Goal: Information Seeking & Learning: Find specific fact

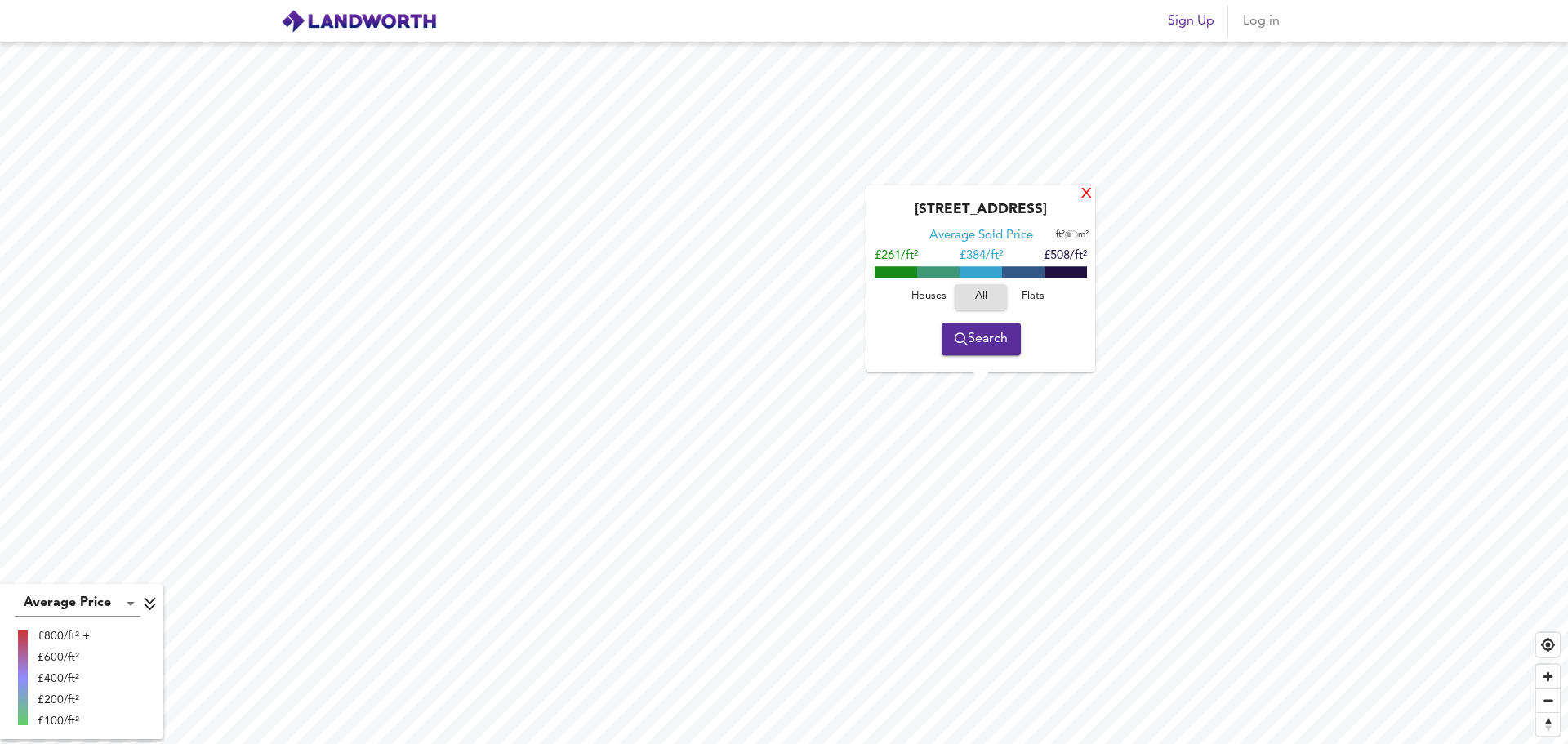
click at [1084, 199] on div "X" at bounding box center [1086, 195] width 14 height 15
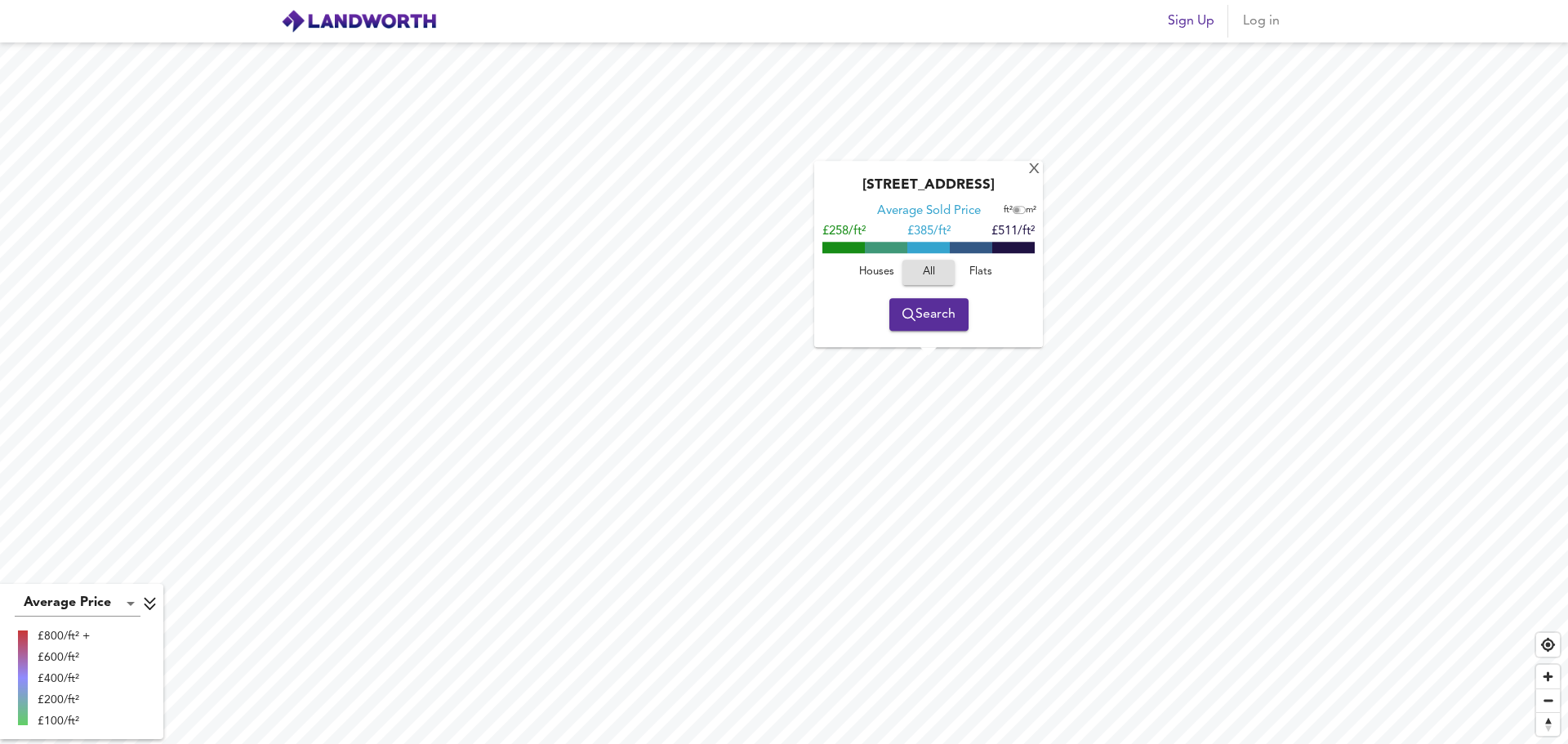
click at [1020, 209] on input "checkbox" at bounding box center [1016, 211] width 25 height 9
click at [1016, 209] on input "checkbox" at bounding box center [1022, 211] width 25 height 9
checkbox input "false"
click at [1034, 164] on div "X" at bounding box center [1034, 170] width 14 height 15
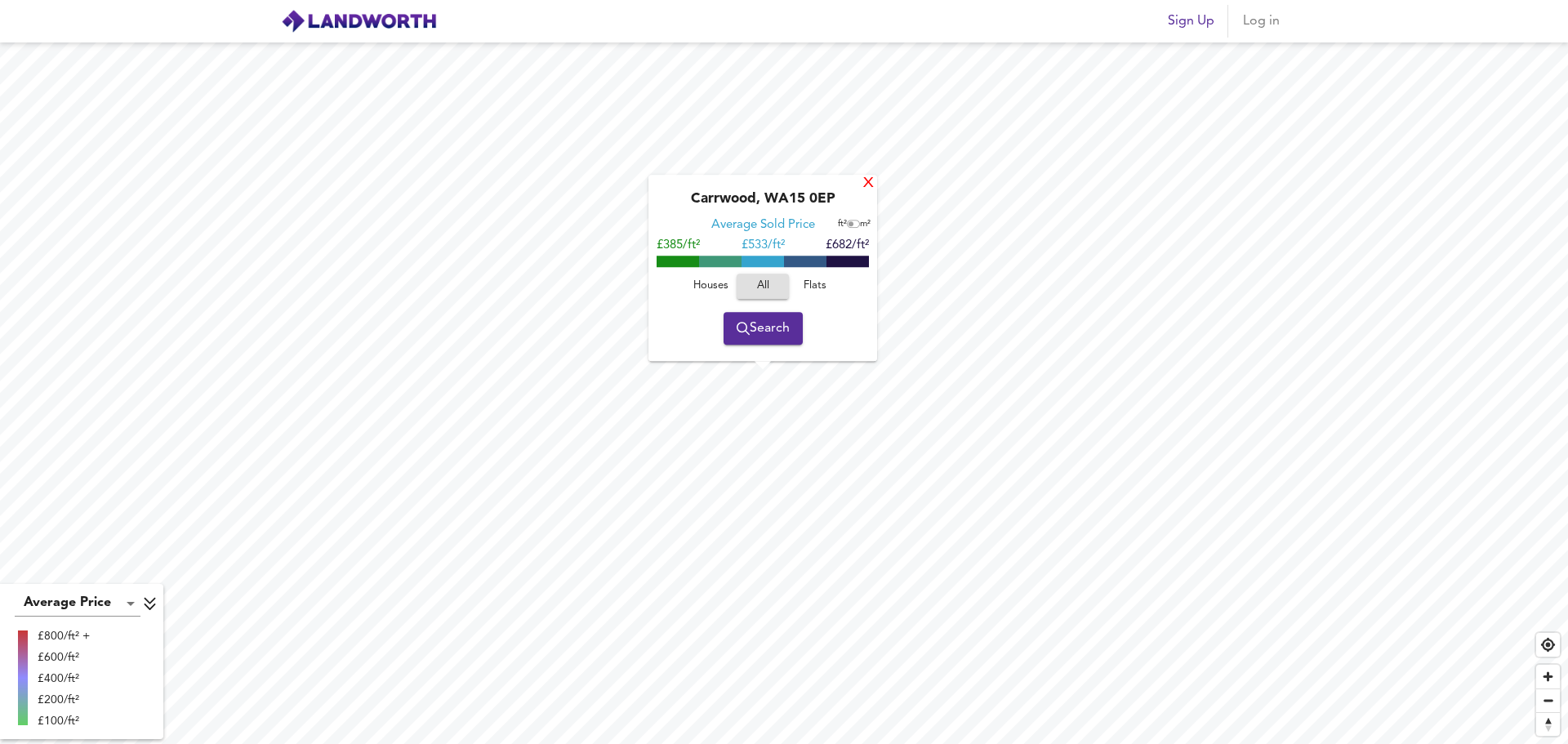
click at [872, 178] on div "X" at bounding box center [869, 185] width 14 height 15
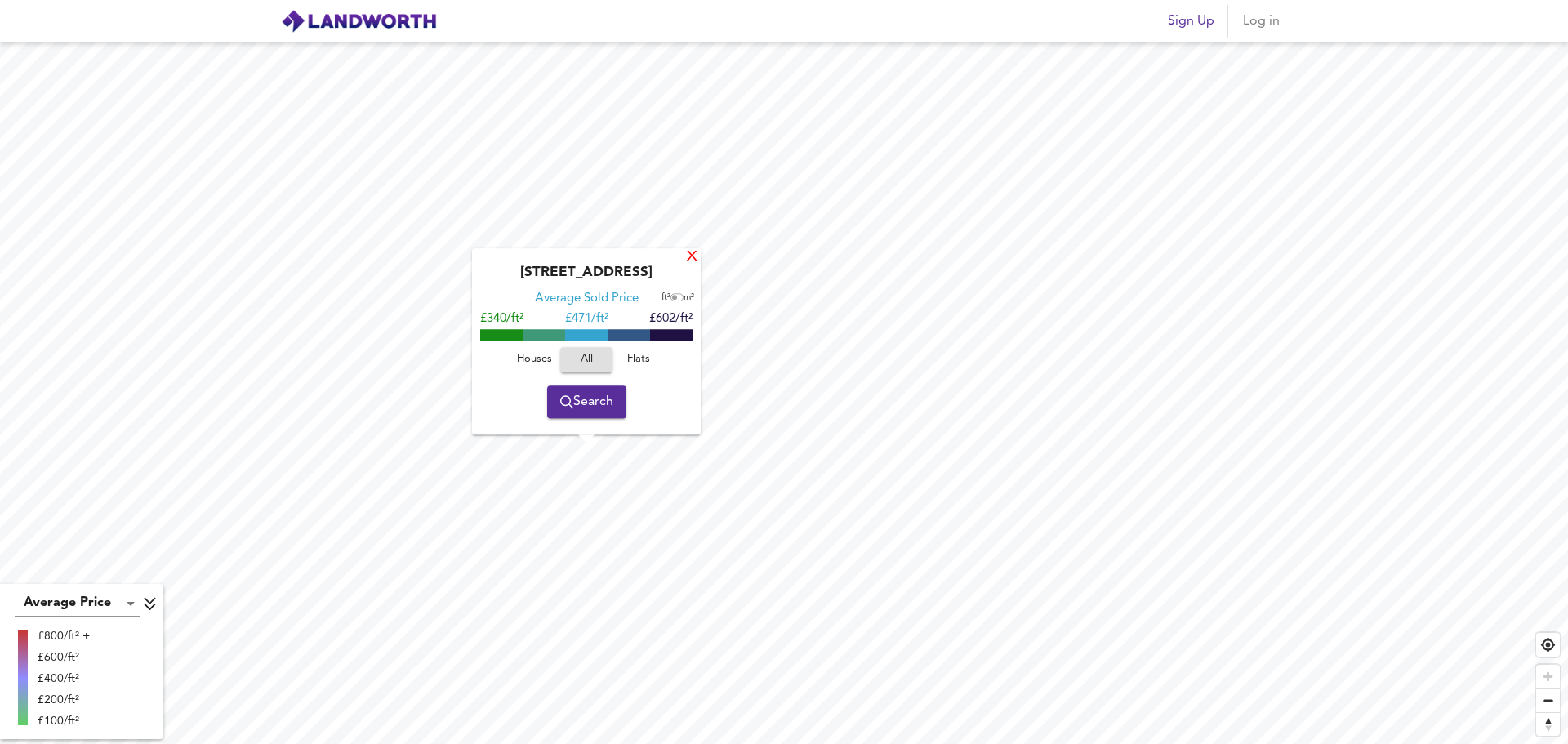
click at [688, 260] on div "X" at bounding box center [692, 258] width 14 height 15
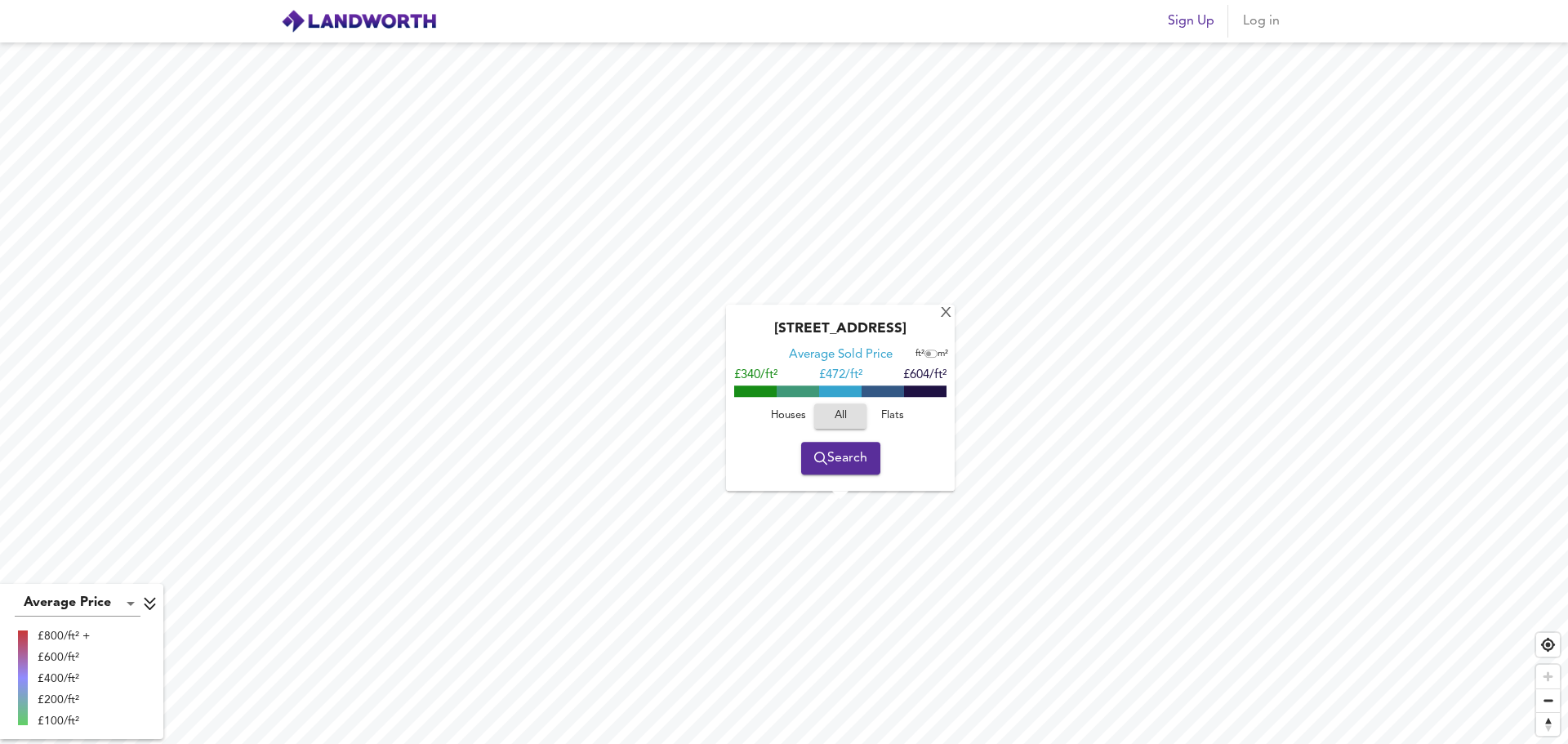
click at [937, 322] on div "[STREET_ADDRESS]" at bounding box center [841, 334] width 212 height 26
click at [941, 315] on div "X" at bounding box center [946, 314] width 14 height 15
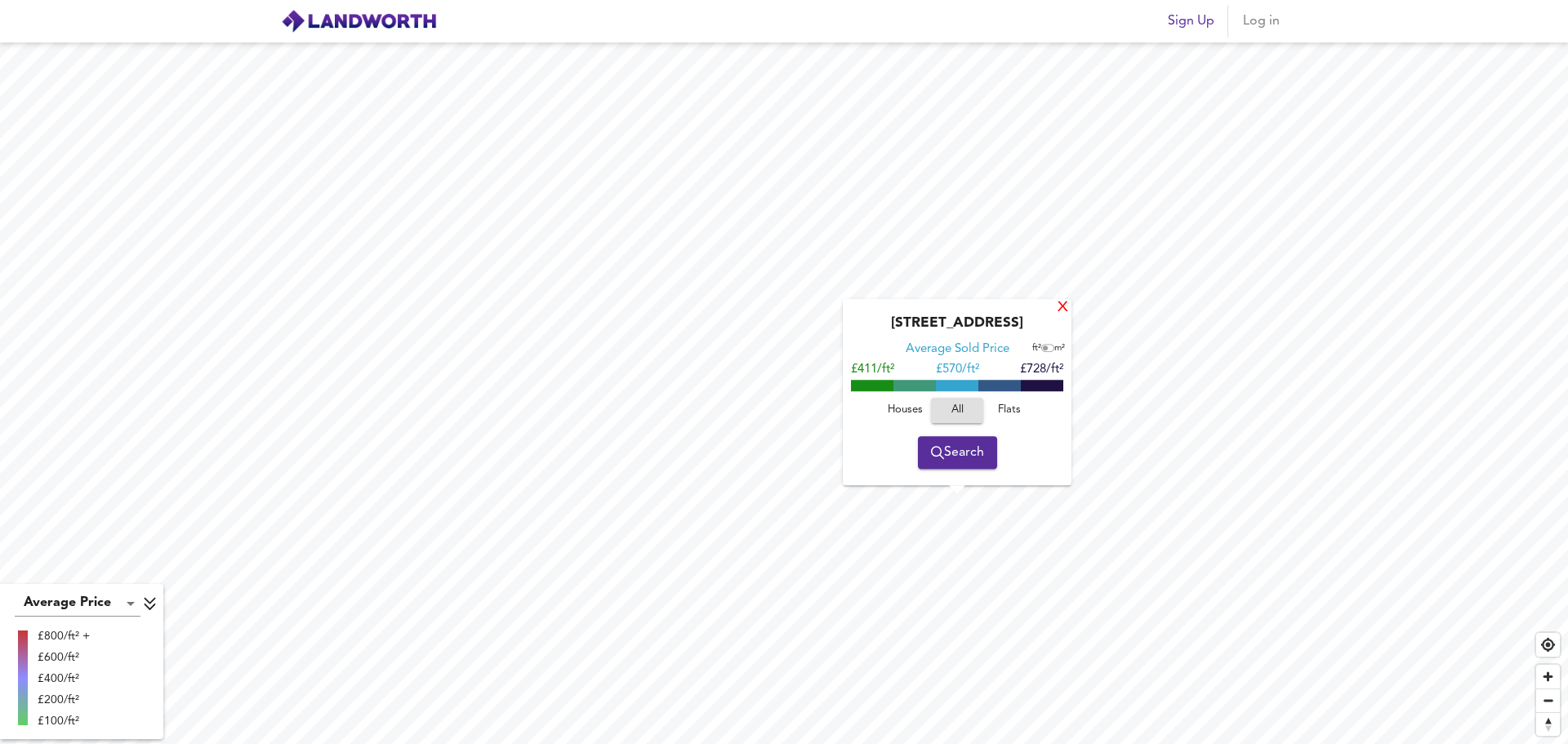
click at [1056, 314] on div "X" at bounding box center [1062, 308] width 12 height 11
click at [1053, 320] on div "[STREET_ADDRESS]" at bounding box center [950, 331] width 212 height 26
click at [1051, 310] on div "X" at bounding box center [1056, 311] width 14 height 15
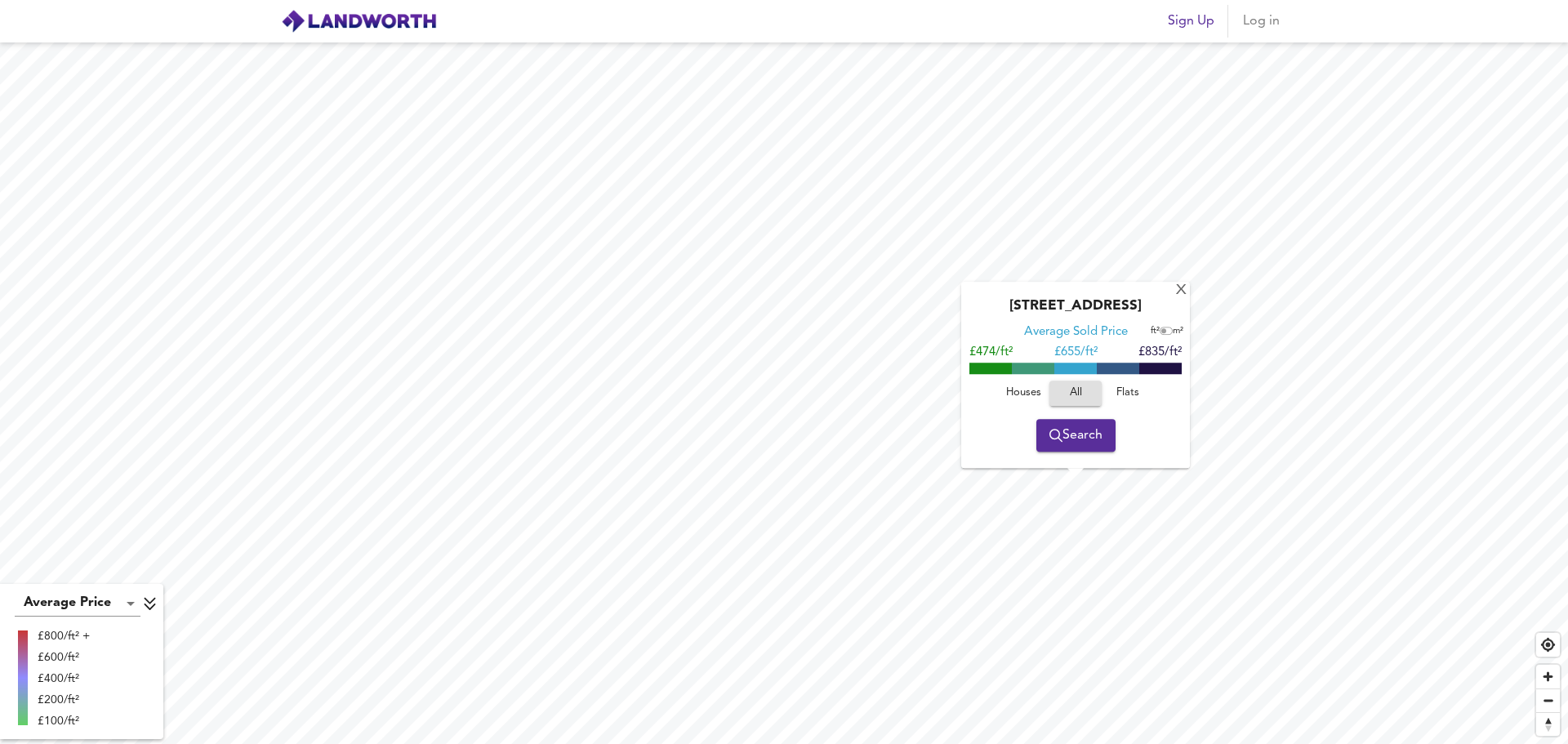
click at [1173, 291] on div "[GEOGRAPHIC_DATA] Average Sold Price ft² m² £474/ft² £ 655/ft² £835/ft² Houses …" at bounding box center [1075, 375] width 229 height 186
click at [1180, 292] on div "X" at bounding box center [1181, 291] width 14 height 15
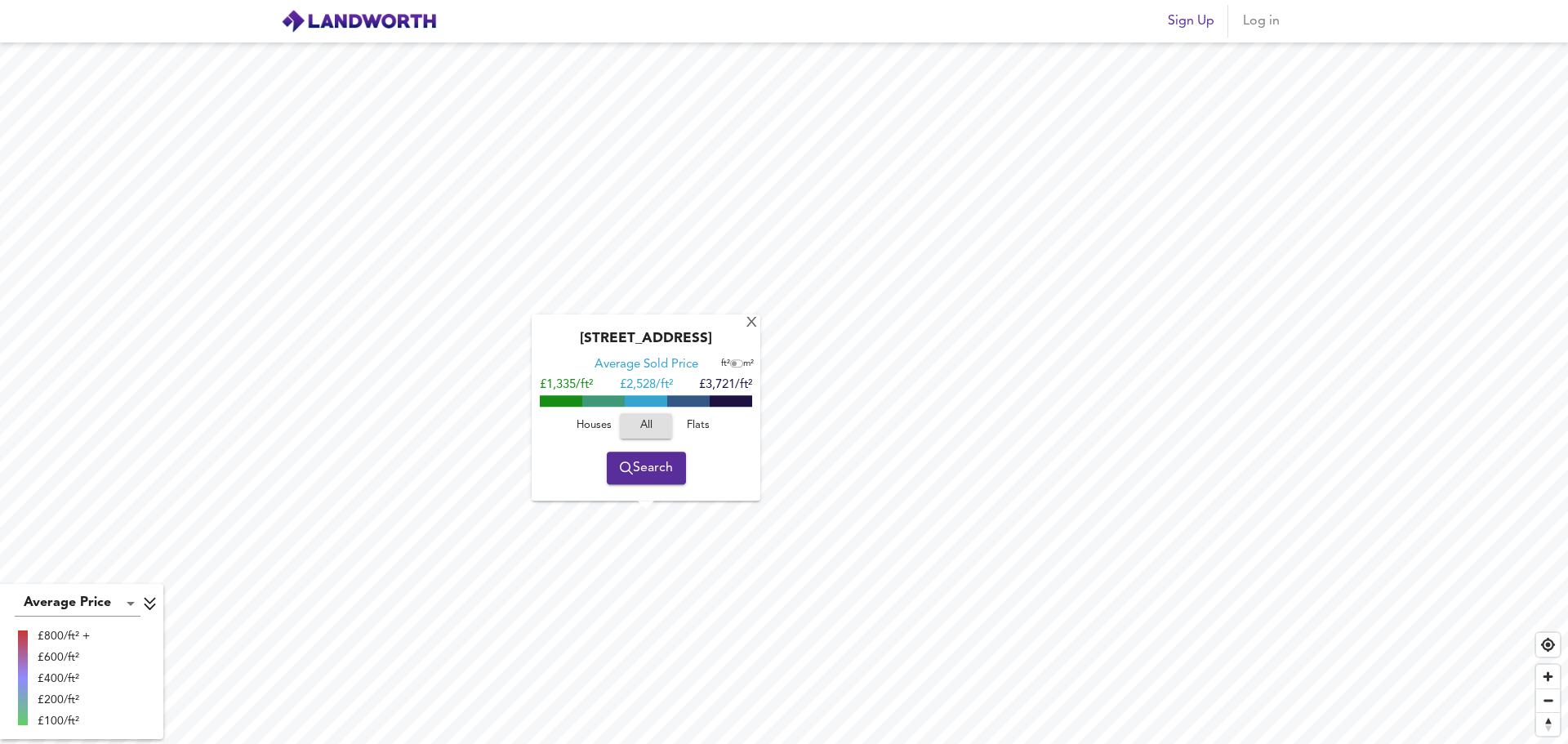
click at [750, 337] on div "[STREET_ADDRESS]" at bounding box center [646, 344] width 212 height 26
click at [731, 370] on div "ft² m²" at bounding box center [738, 364] width 32 height 16
click at [731, 369] on div "ft² m²" at bounding box center [738, 364] width 32 height 16
click at [737, 361] on input "checkbox" at bounding box center [734, 365] width 25 height 9
click at [737, 361] on input "checkbox" at bounding box center [739, 365] width 25 height 9
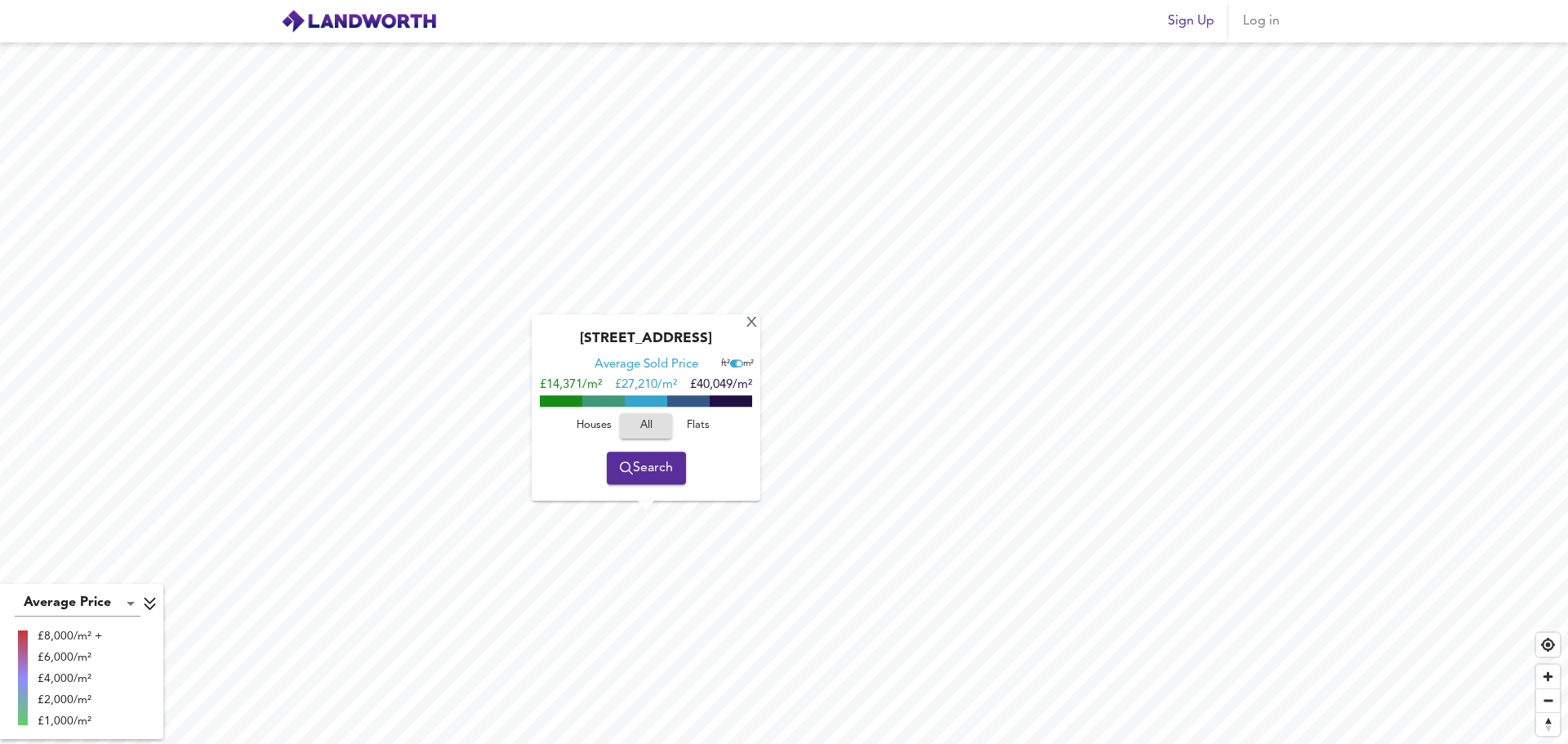
checkbox input "false"
click at [744, 326] on div "X" at bounding box center [751, 324] width 14 height 15
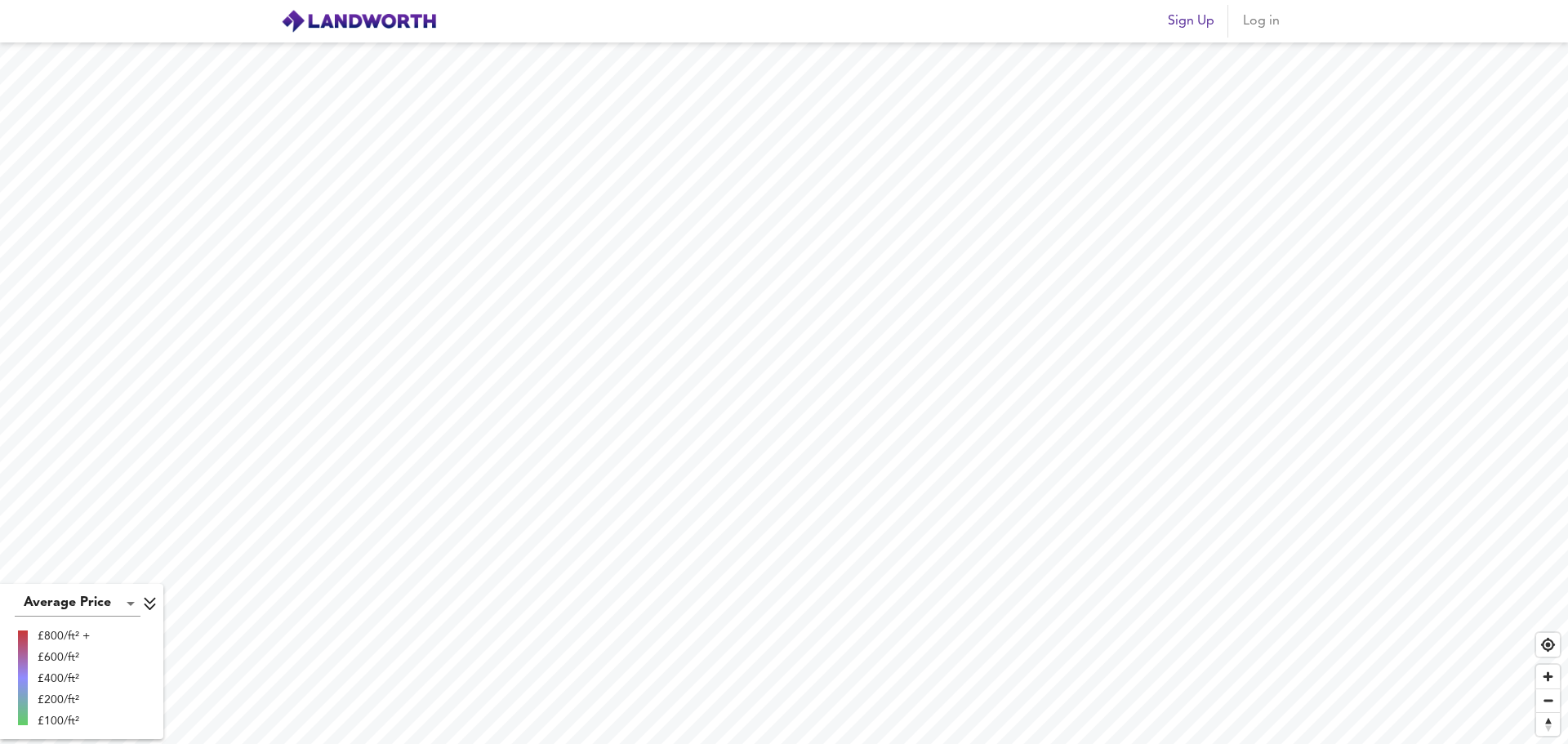
click at [1271, 28] on span "Log in" at bounding box center [1261, 21] width 39 height 23
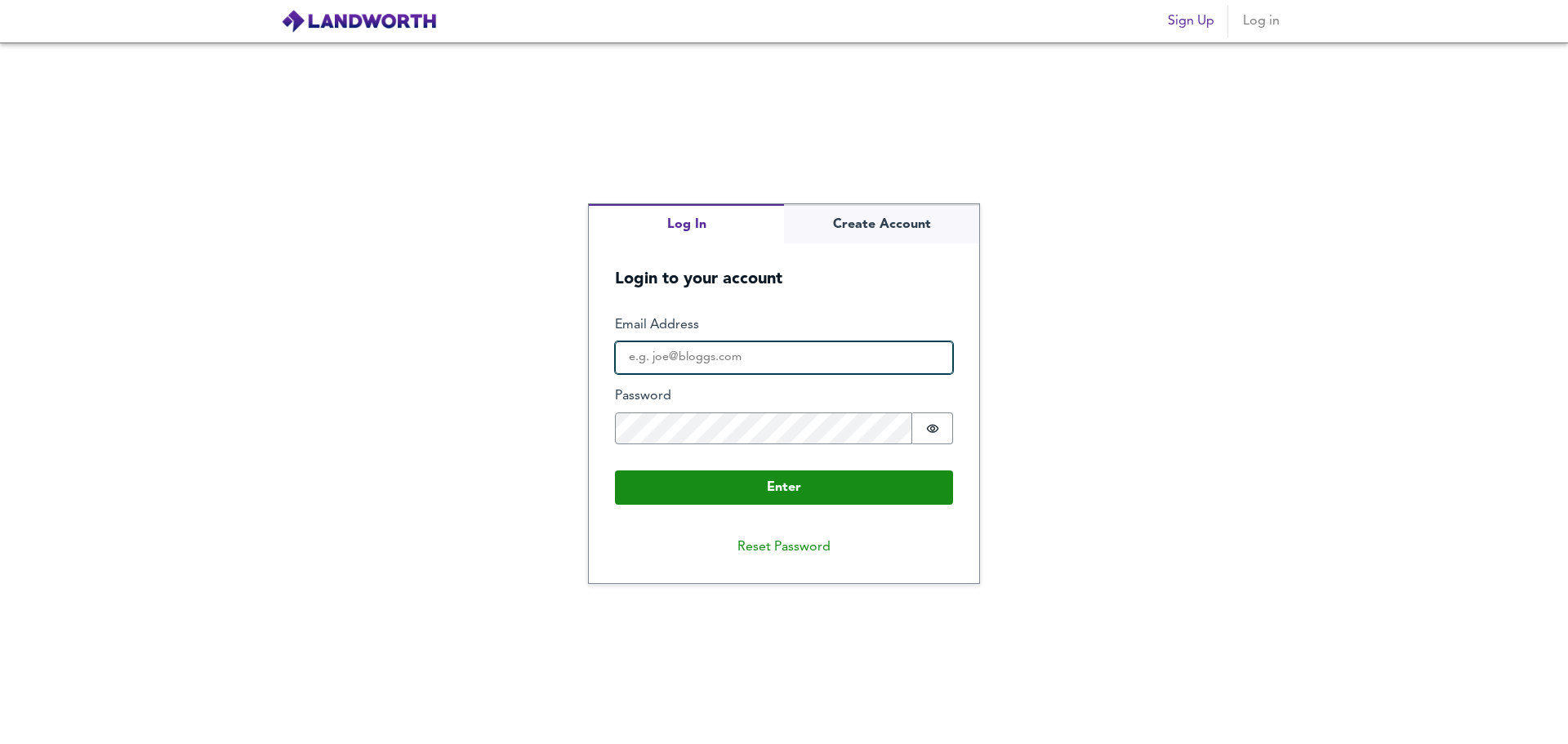
type input "[EMAIL_ADDRESS][DOMAIN_NAME]"
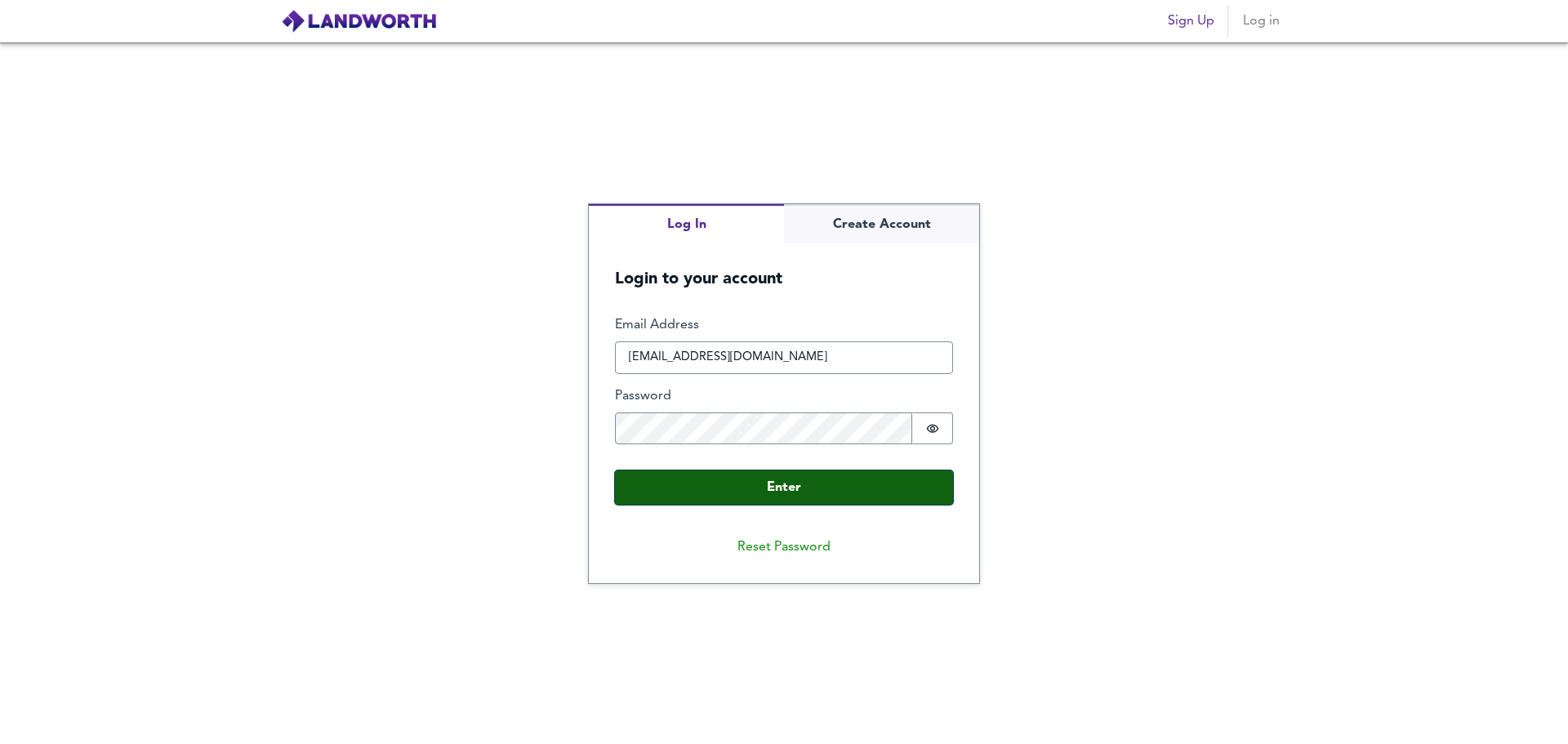
click at [745, 491] on button "Enter" at bounding box center [784, 488] width 338 height 34
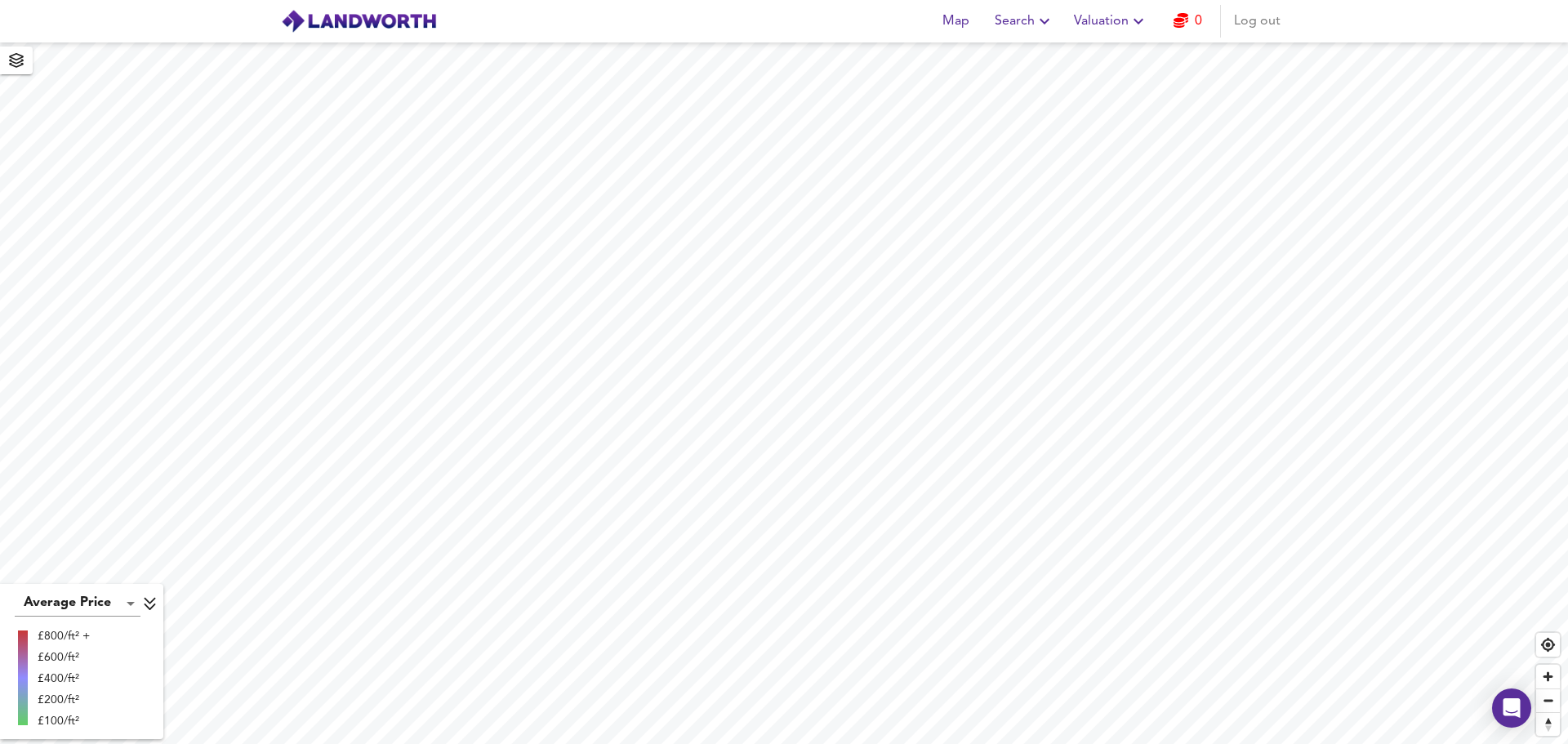
click at [1199, 24] on link "0" at bounding box center [1188, 21] width 29 height 23
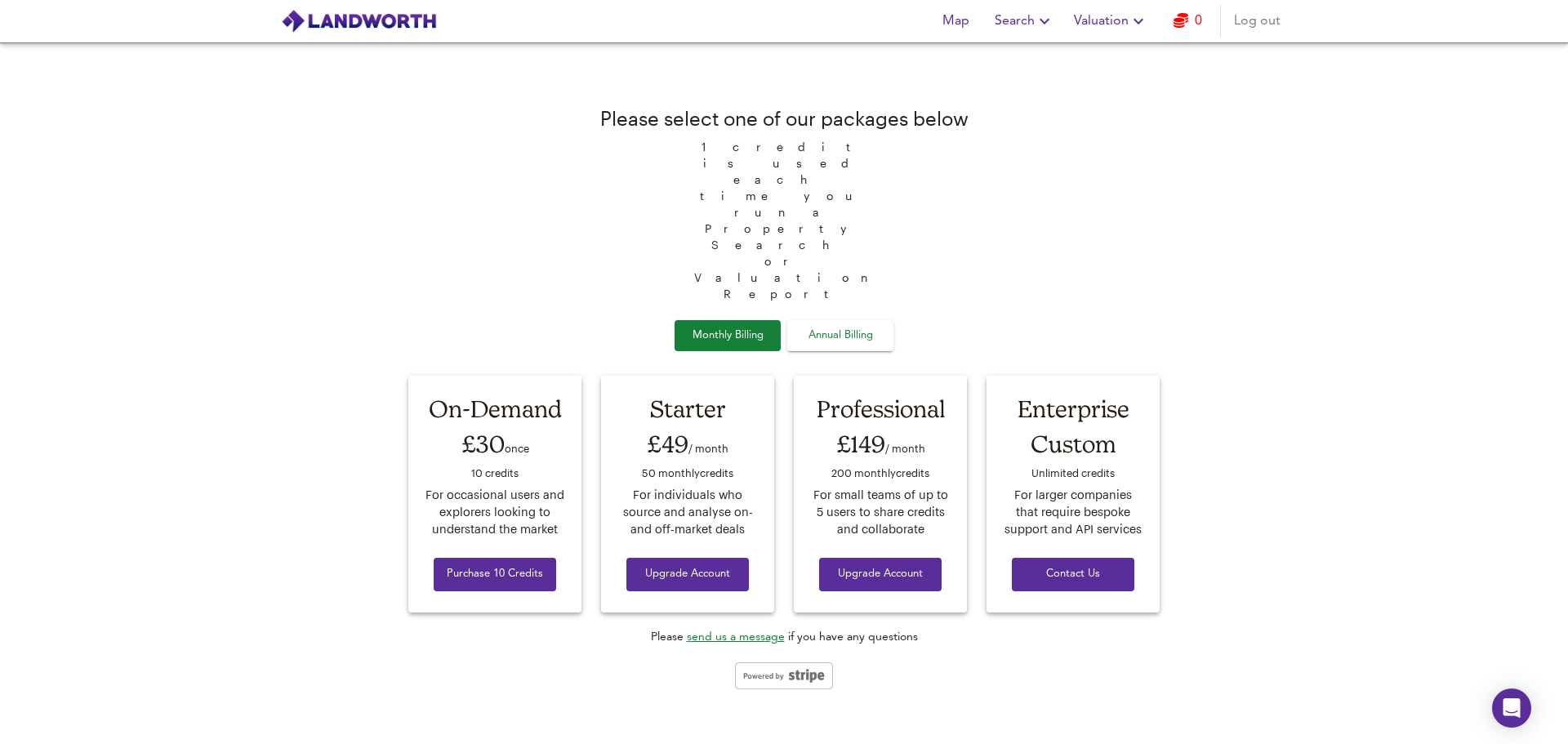
click at [876, 327] on span "Annual Billing" at bounding box center [841, 336] width 82 height 19
click at [734, 327] on span "Monthly Billing" at bounding box center [727, 336] width 82 height 19
click at [953, 20] on span "Map" at bounding box center [955, 21] width 39 height 23
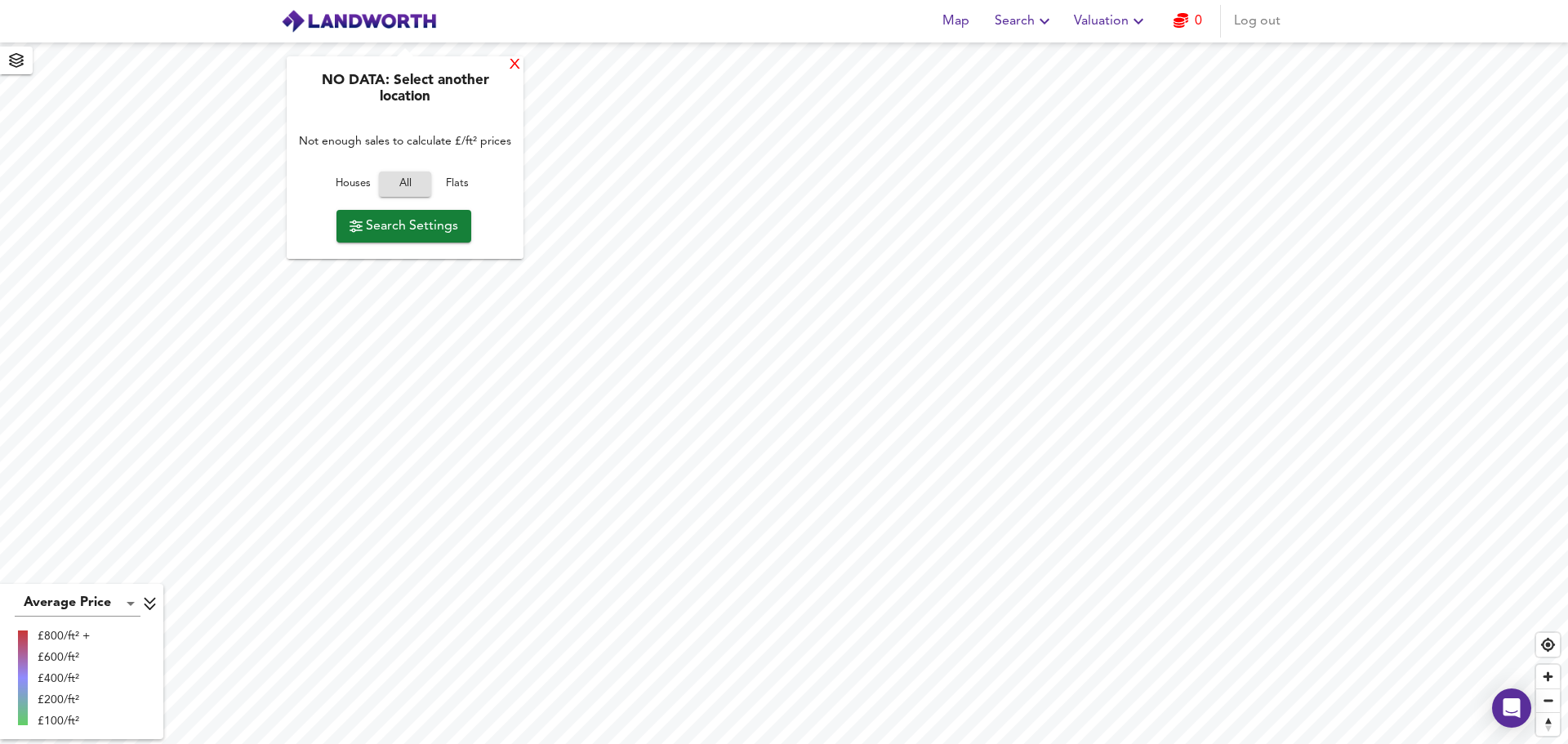
click at [512, 72] on div "X" at bounding box center [515, 65] width 14 height 15
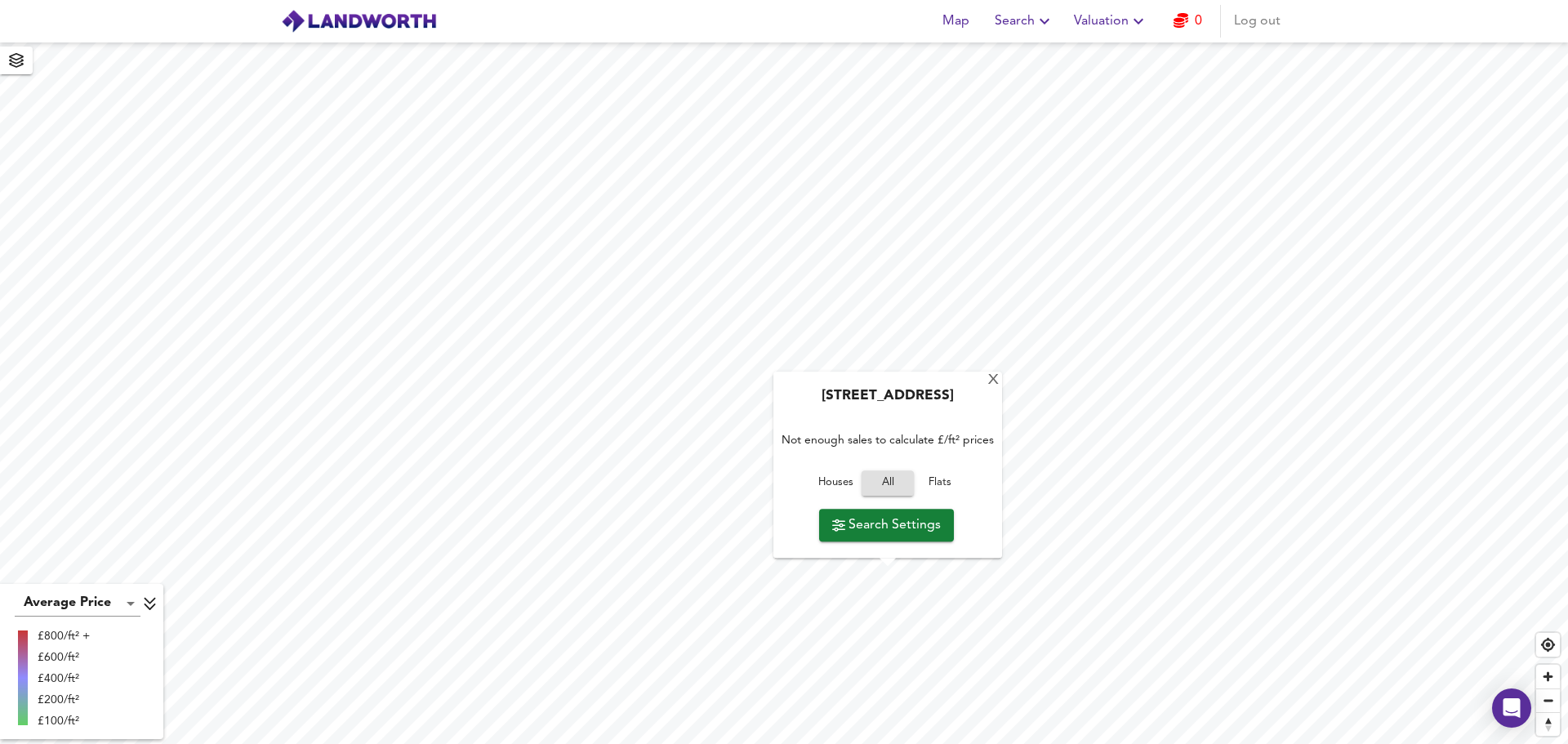
click at [985, 386] on div "Marine Parade, TR2 5DW Not enough sales to calculate £/ft² prices Houses All Fl…" at bounding box center [887, 464] width 229 height 186
click at [991, 381] on div "X" at bounding box center [993, 381] width 14 height 15
